Goal: Find specific page/section

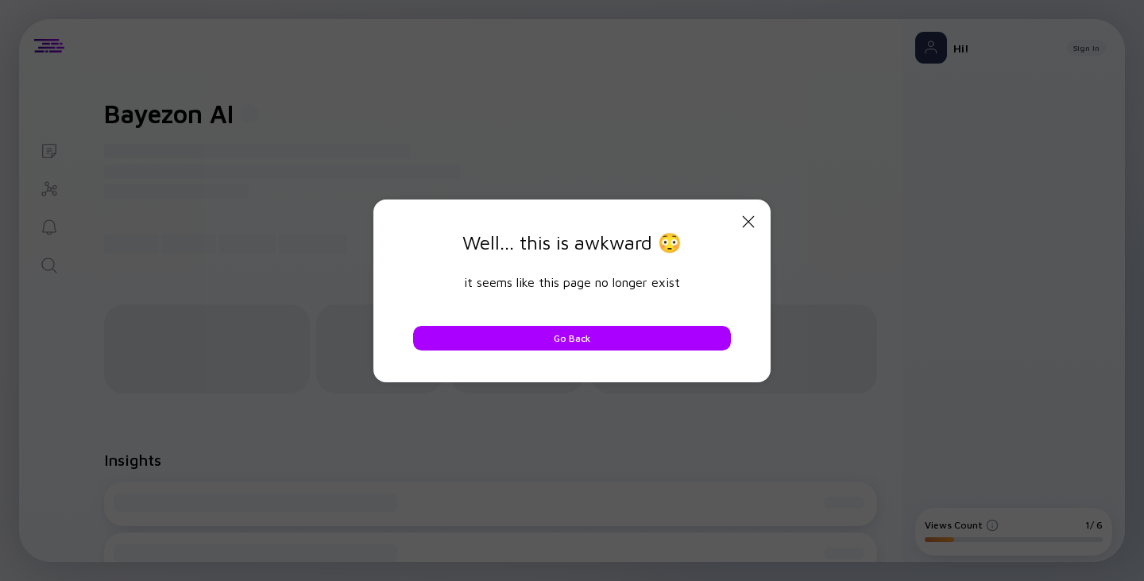
click at [755, 218] on icon "Close Modal" at bounding box center [748, 221] width 19 height 19
click at [645, 340] on button "Go Back" at bounding box center [572, 338] width 318 height 25
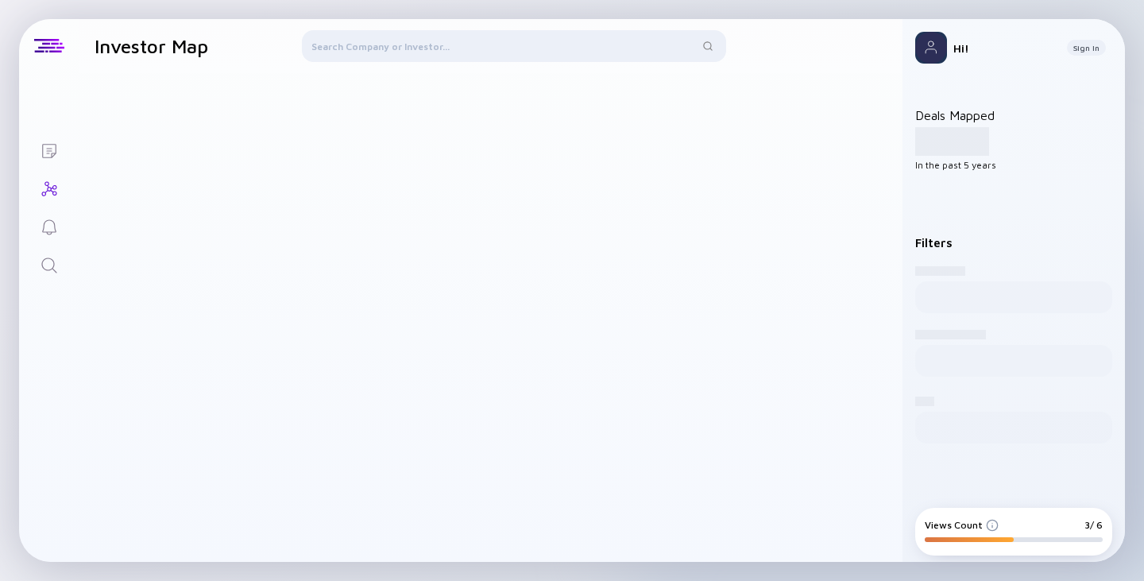
click at [362, 33] on div at bounding box center [514, 49] width 424 height 38
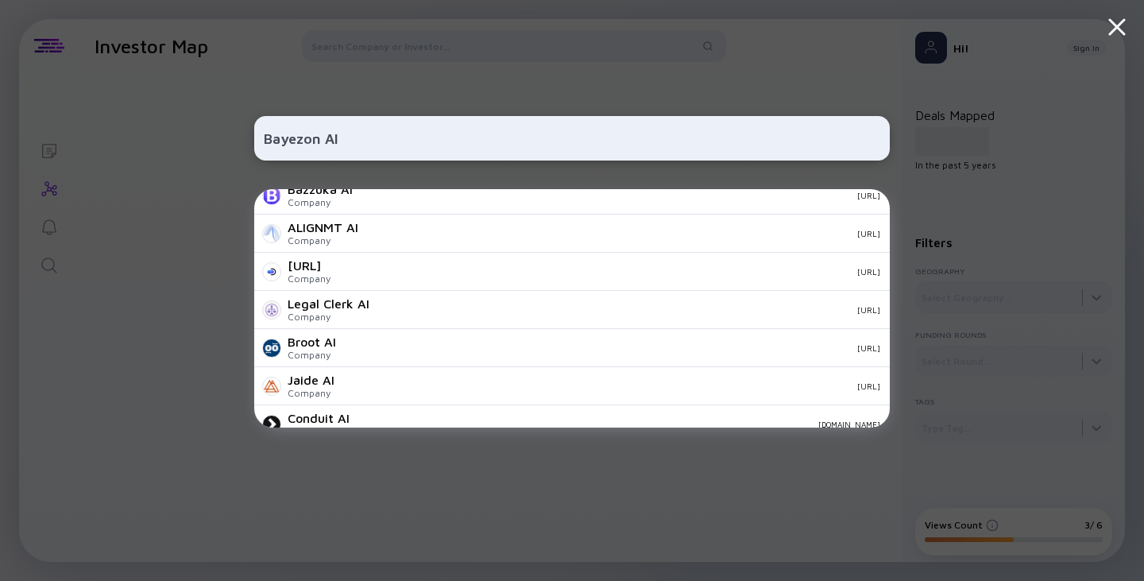
scroll to position [556, 0]
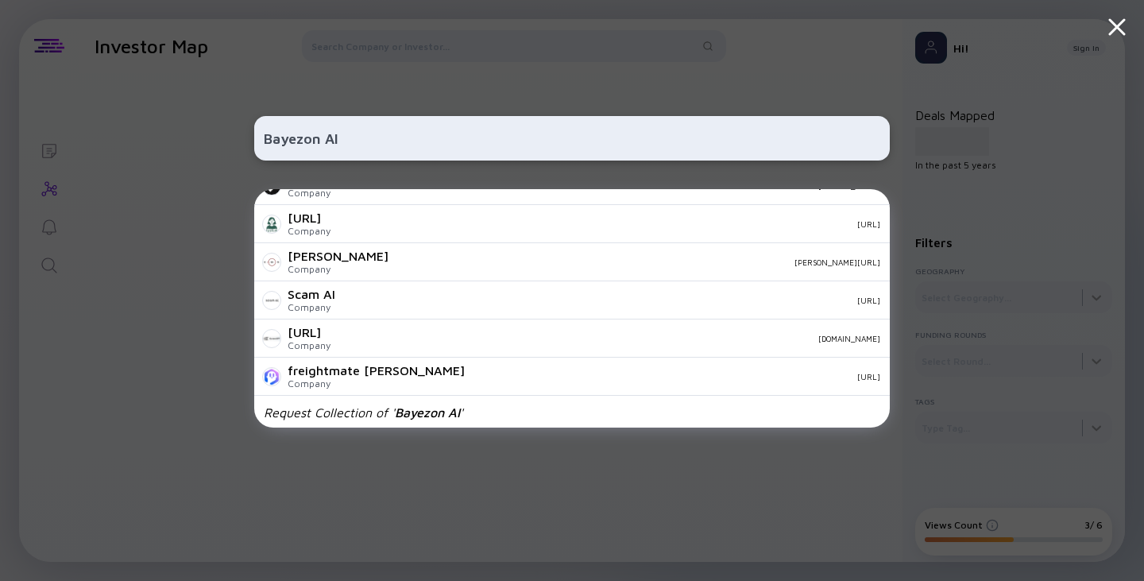
click at [431, 145] on input "Bayezon AI" at bounding box center [572, 138] width 616 height 29
type input "Bayezon AI"
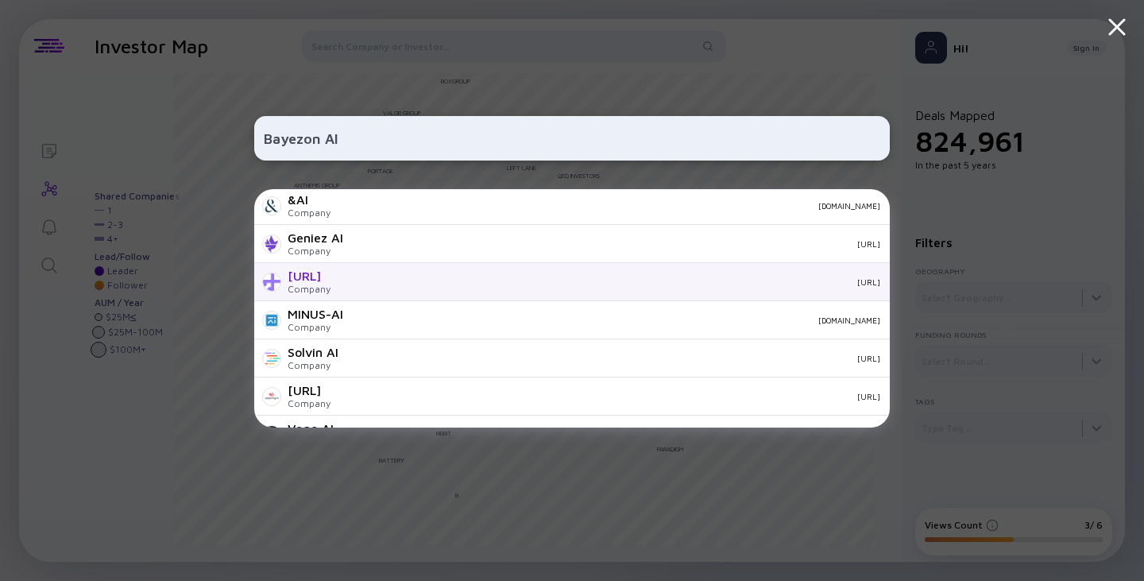
scroll to position [0, 0]
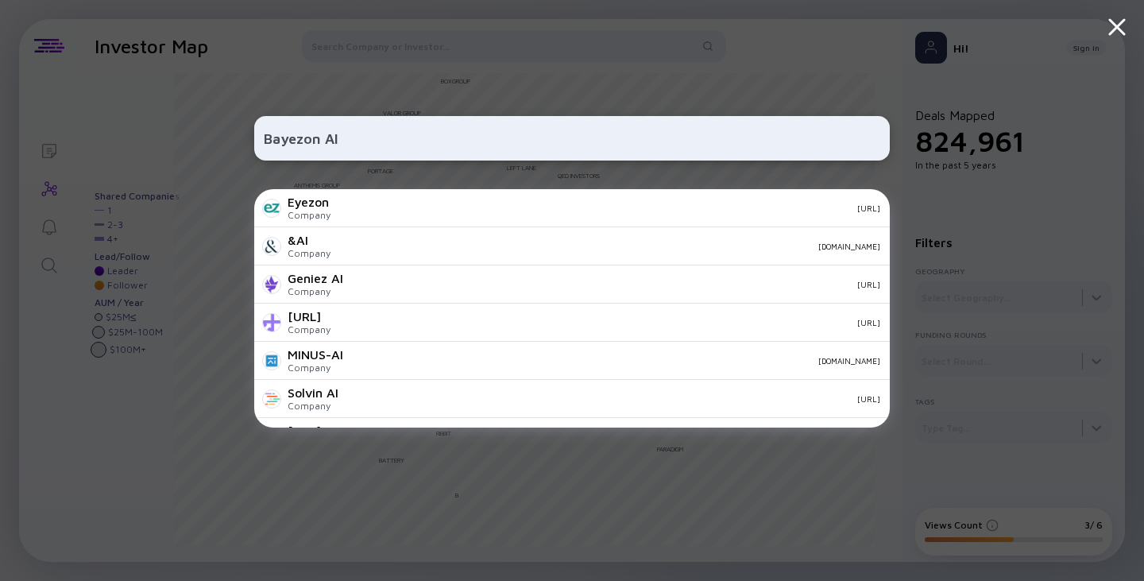
click at [1108, 29] on icon at bounding box center [1116, 27] width 29 height 29
